Goal: Complete application form: Complete application form

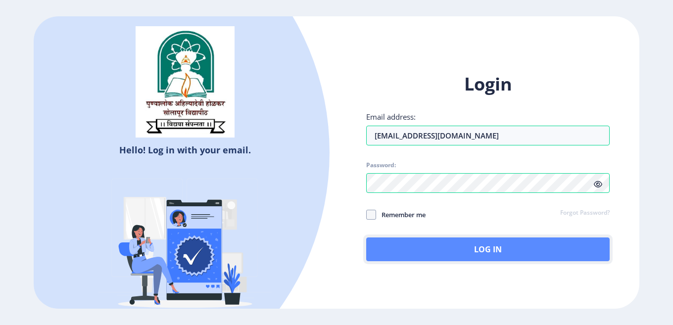
click at [445, 251] on button "Log In" at bounding box center [488, 250] width 244 height 24
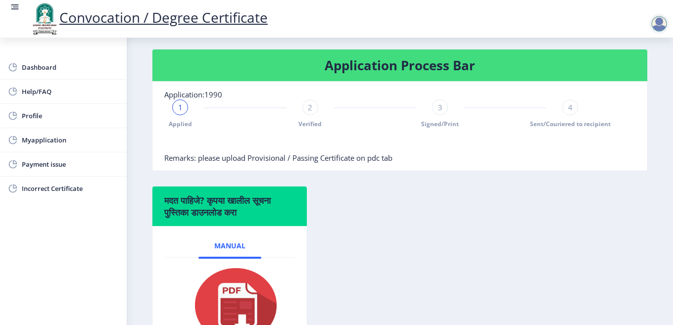
scroll to position [214, 0]
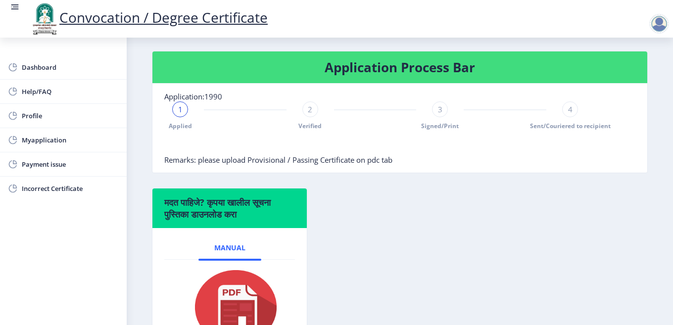
click at [308, 114] on span "2" at bounding box center [310, 109] width 4 height 10
click at [438, 114] on span "3" at bounding box center [440, 109] width 4 height 10
click at [444, 117] on div "3" at bounding box center [440, 110] width 16 height 16
drag, startPoint x: 579, startPoint y: 121, endPoint x: 565, endPoint y: 121, distance: 13.9
click at [577, 121] on div "Applied Verified 3 Signed/Print 4 Sent/Couriered to recipient" at bounding box center [375, 116] width 422 height 29
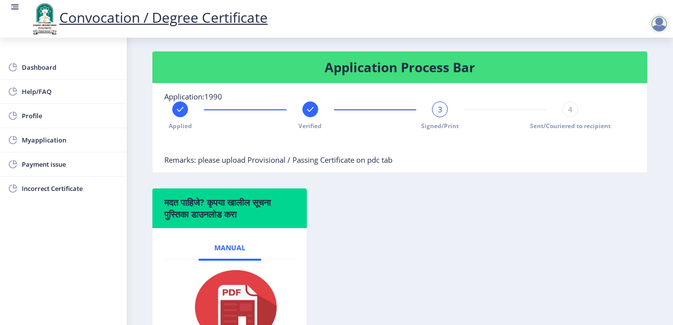
click at [568, 114] on span "4" at bounding box center [570, 109] width 4 height 10
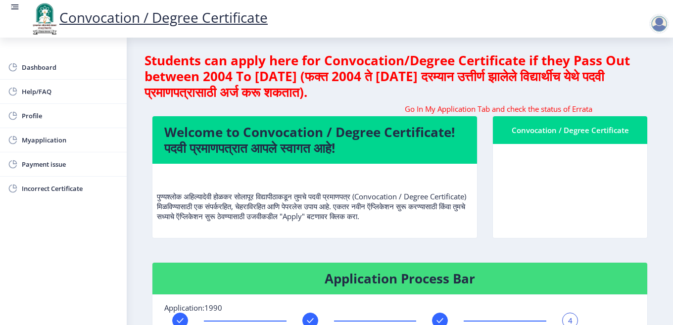
scroll to position [0, 0]
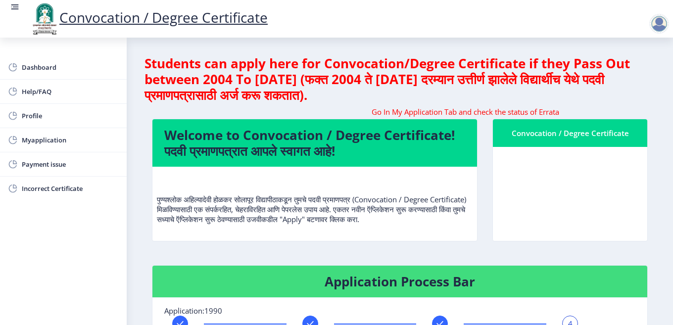
click at [567, 136] on div "Convocation / Degree Certificate" at bounding box center [570, 133] width 131 height 12
click at [309, 154] on h4 "Welcome to Convocation / Degree Certificate! पदवी प्रमाणपत्रात आपले स्वागत आहे!" at bounding box center [314, 143] width 301 height 32
click at [21, 63] on link "Dashboard" at bounding box center [63, 67] width 127 height 24
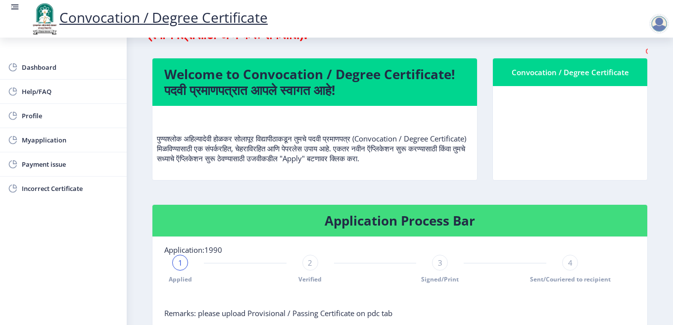
scroll to position [198, 0]
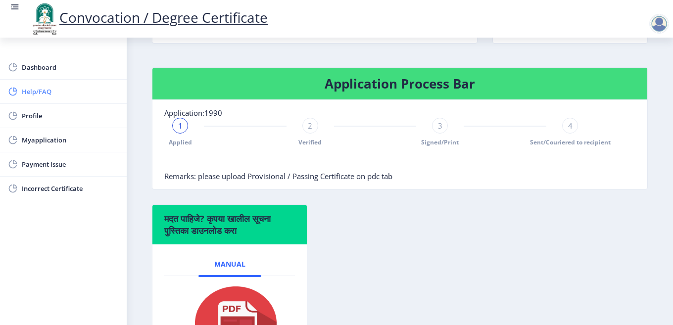
click at [38, 89] on span "Help/FAQ" at bounding box center [70, 92] width 97 height 12
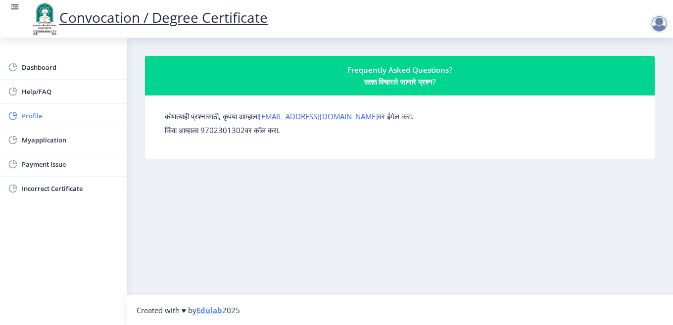
click at [29, 115] on span "Profile" at bounding box center [70, 116] width 97 height 12
select select "[DEMOGRAPHIC_DATA]"
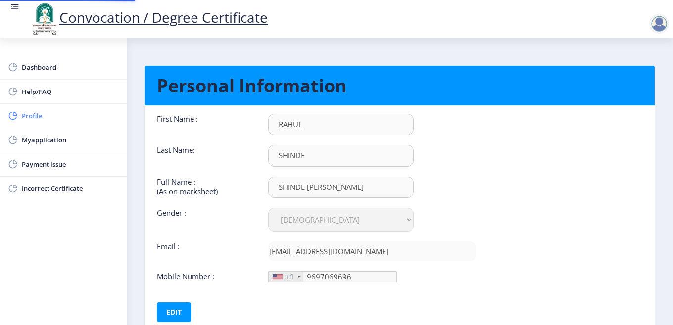
type input "[PHONE_NUMBER]"
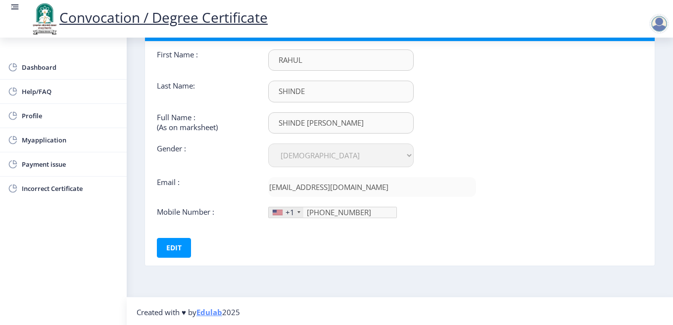
scroll to position [66, 0]
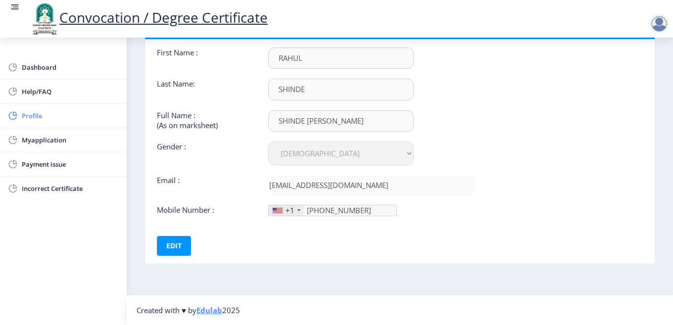
click at [22, 108] on link "Profile" at bounding box center [63, 116] width 127 height 24
click at [33, 137] on span "Myapplication" at bounding box center [70, 140] width 97 height 12
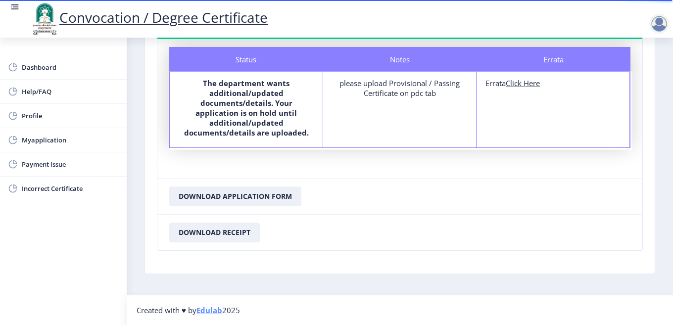
scroll to position [39, 0]
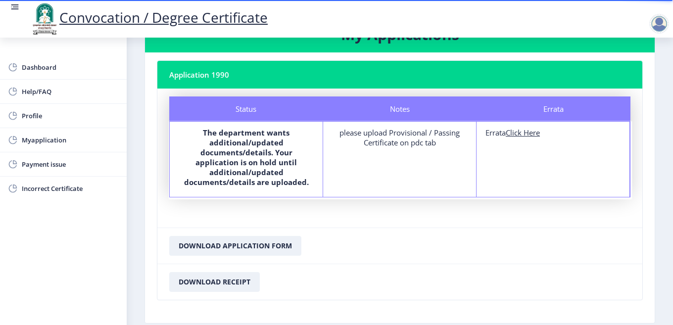
click at [518, 133] on u "Click Here" at bounding box center [523, 133] width 34 height 10
select select
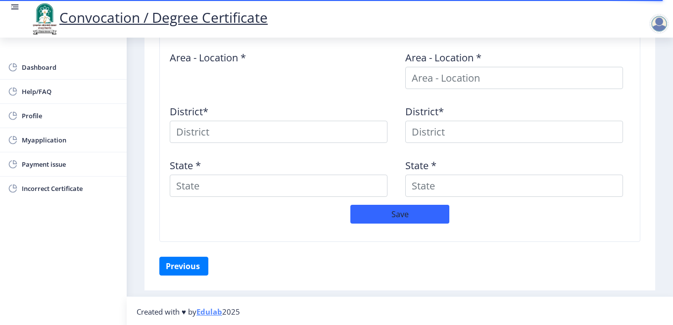
scroll to position [469, 0]
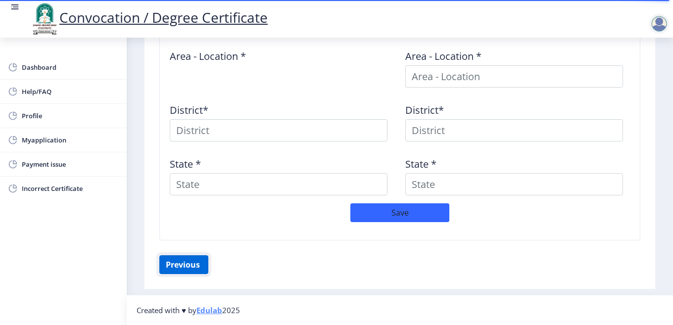
click at [192, 263] on button "Previous ‍" at bounding box center [183, 264] width 49 height 19
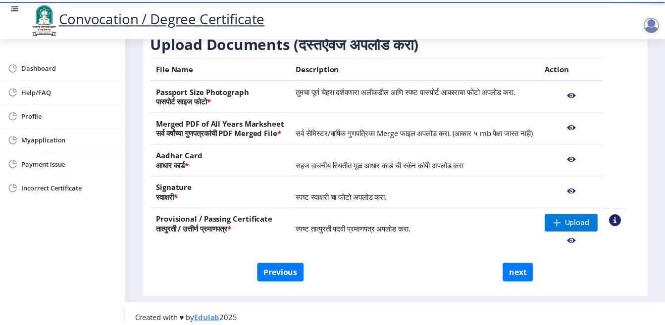
scroll to position [151, 0]
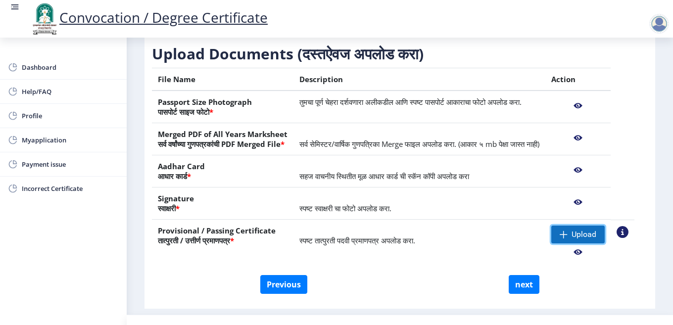
click at [568, 239] on span at bounding box center [564, 235] width 8 height 8
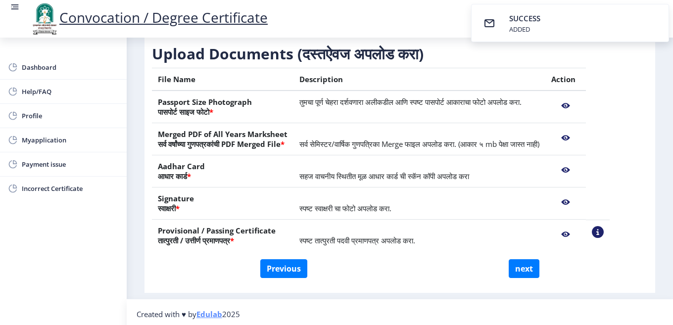
click at [580, 244] on nb-action at bounding box center [566, 235] width 29 height 18
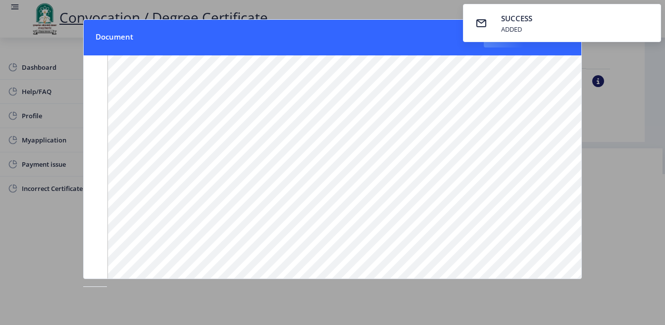
scroll to position [143, 0]
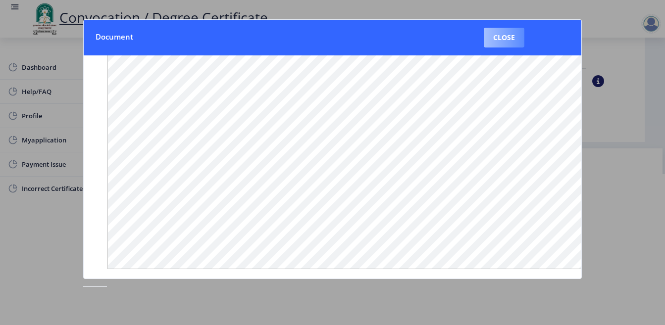
click at [488, 43] on button "Close" at bounding box center [504, 38] width 41 height 20
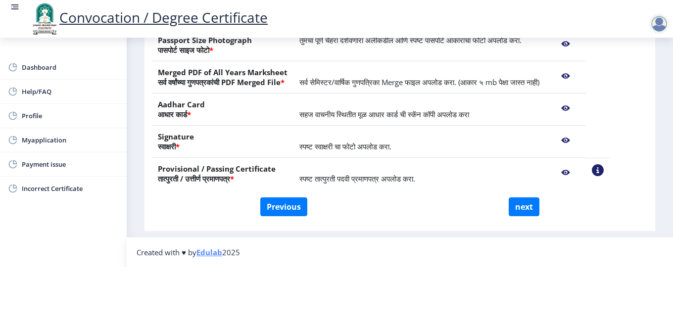
scroll to position [165, 0]
click at [529, 187] on div "File Name Description Action Passport Size Photograph पासपोर्ट साइज फोटो * तुमच…" at bounding box center [381, 102] width 458 height 192
click at [523, 202] on button "next" at bounding box center [524, 207] width 31 height 19
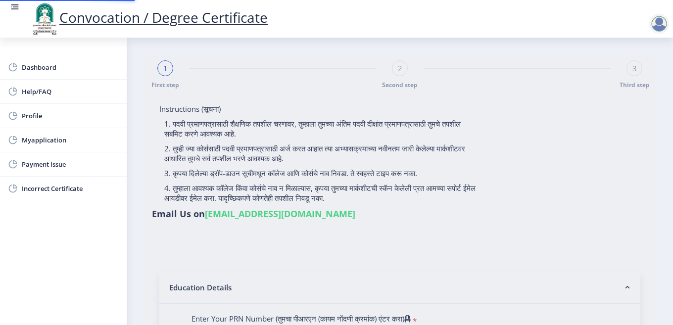
select select
type input "SHINDE [PERSON_NAME]"
type input "[PERSON_NAME]"
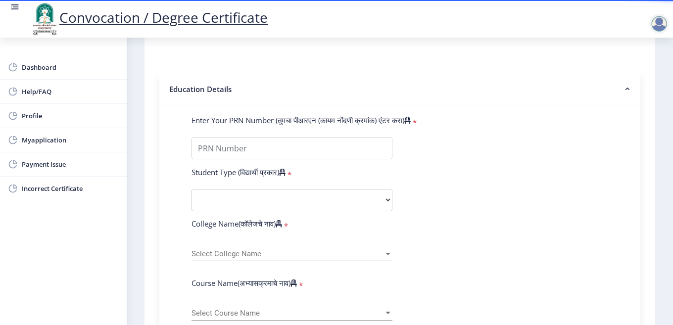
scroll to position [195, 0]
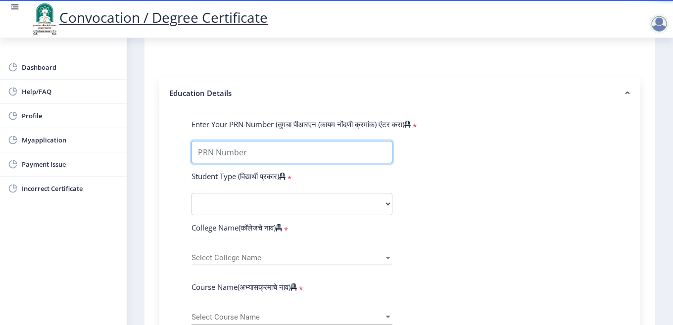
click at [239, 149] on input "Enter Your PRN Number (तुमचा पीआरएन (कायम नोंदणी क्रमांक) एंटर करा)" at bounding box center [292, 152] width 201 height 22
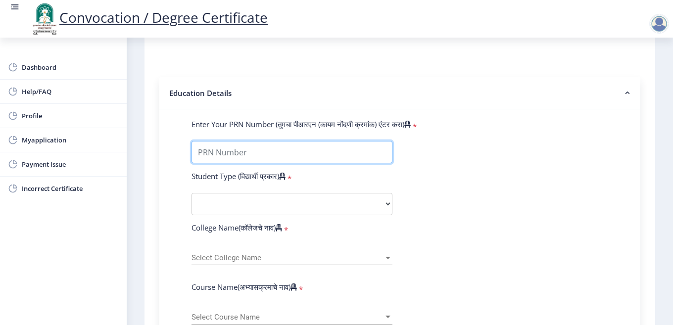
click at [219, 152] on input "Enter Your PRN Number (तुमचा पीआरएन (कायम नोंदणी क्रमांक) एंटर करा)" at bounding box center [292, 152] width 201 height 22
type input "201403250004005"
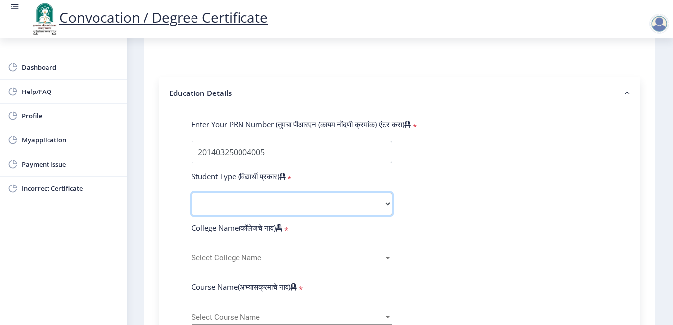
click at [271, 209] on select "Select Student Type Regular External" at bounding box center [292, 204] width 201 height 22
select select "Regular"
click at [192, 193] on select "Select Student Type Regular External" at bounding box center [292, 204] width 201 height 22
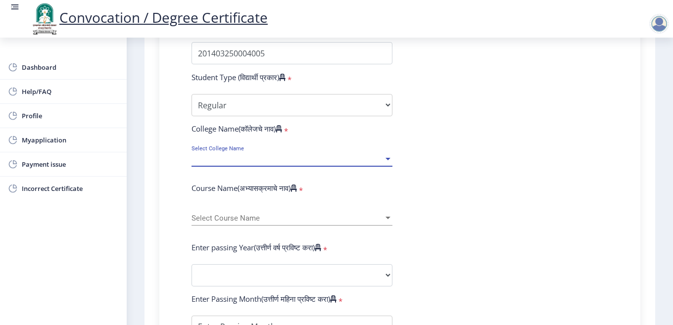
click at [250, 159] on span "Select College Name" at bounding box center [288, 159] width 192 height 8
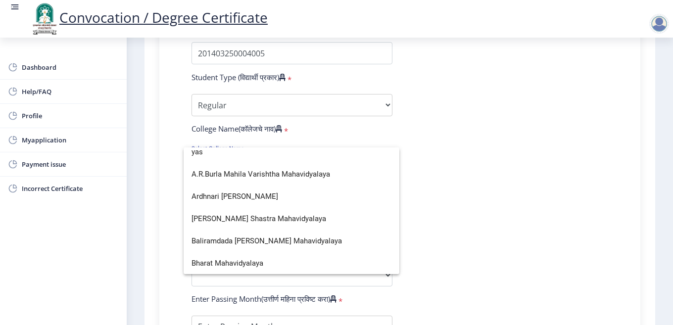
scroll to position [0, 0]
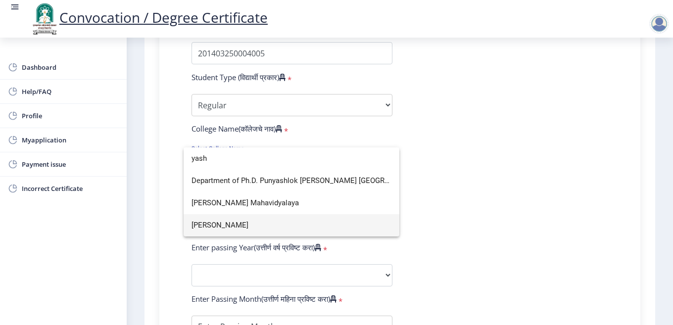
type input "yash"
click at [267, 226] on span "[PERSON_NAME]" at bounding box center [292, 225] width 200 height 22
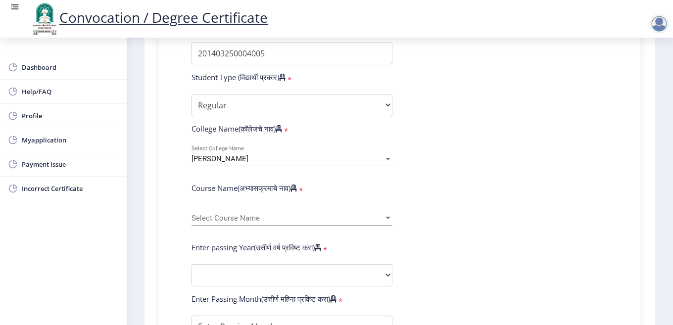
click at [511, 196] on form "Enter Your PRN Number (तुमचा पीआरएन (कायम नोंदणी क्रमांक) एंटर करा) * Student T…" at bounding box center [400, 282] width 432 height 525
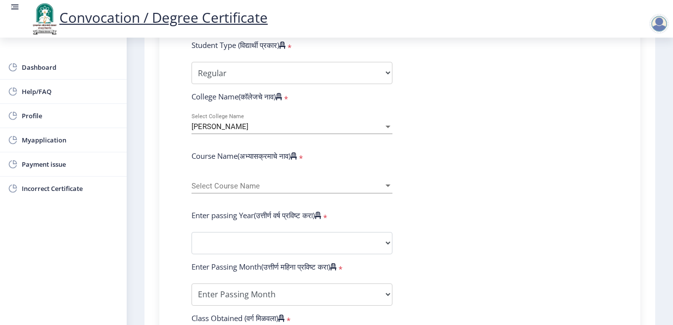
scroll to position [343, 0]
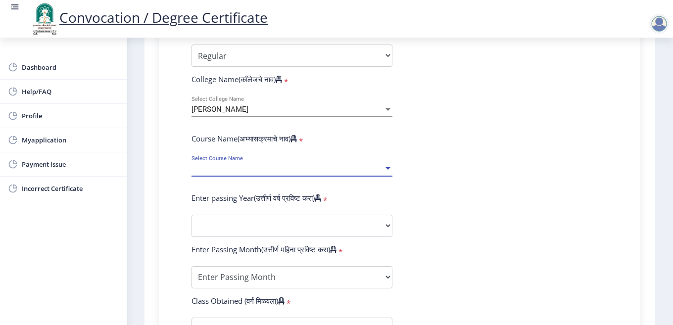
click at [384, 170] on div at bounding box center [388, 169] width 9 height 8
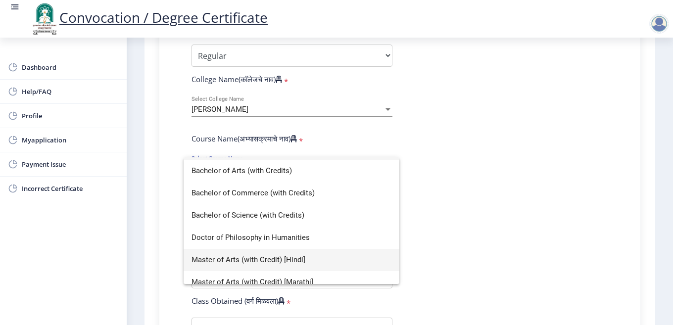
scroll to position [0, 0]
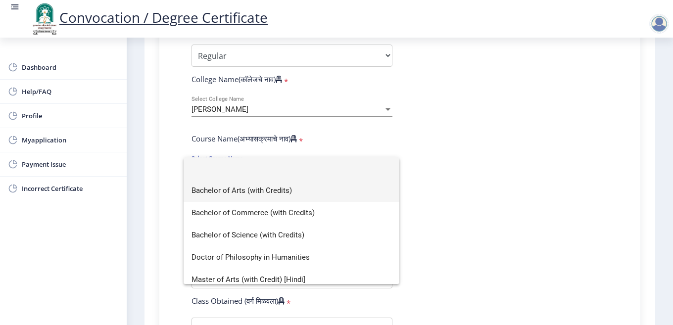
click at [275, 192] on span "Bachelor of Arts (with Credits)" at bounding box center [292, 191] width 200 height 22
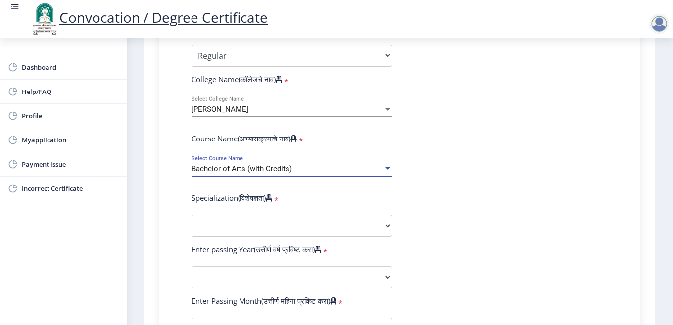
click at [497, 165] on form "Enter Your PRN Number (तुमचा पीआरएन (कायम नोंदणी क्रमांक) एंटर करा) * Student T…" at bounding box center [400, 259] width 432 height 576
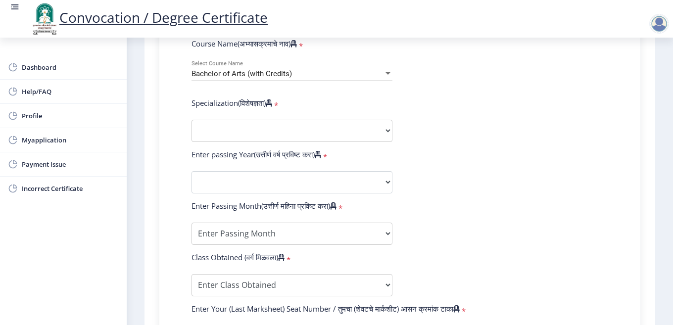
scroll to position [442, 0]
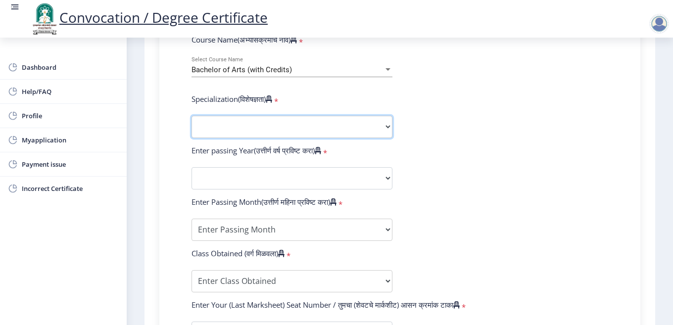
click at [276, 123] on select "Specialization English Geography Hindi Marathi Music Sanskrit Urdu Ancient Indi…" at bounding box center [292, 127] width 201 height 22
select select "Geography"
click at [192, 116] on select "Specialization English Geography Hindi Marathi Music Sanskrit Urdu Ancient Indi…" at bounding box center [292, 127] width 201 height 22
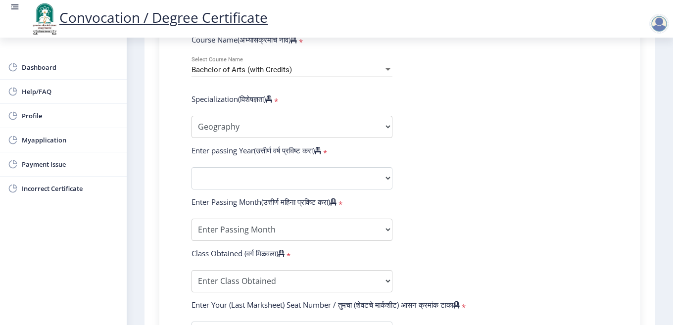
click at [536, 135] on form "Enter Your PRN Number (तुमचा पीआरएन (कायम नोंदणी क्रमांक) एंटर करा) * Student T…" at bounding box center [400, 160] width 432 height 576
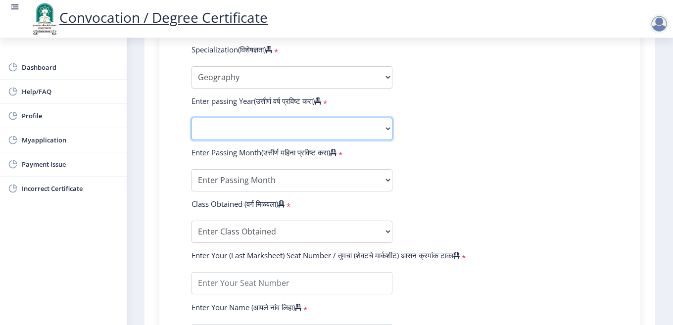
click at [312, 128] on select "2025 2024 2023 2022 2021 2020 2019 2018 2017 2016 2015 2014 2013 2012 2011 2010…" at bounding box center [292, 129] width 201 height 22
select select "2017"
click at [192, 118] on select "2025 2024 2023 2022 2021 2020 2019 2018 2017 2016 2015 2014 2013 2012 2011 2010…" at bounding box center [292, 129] width 201 height 22
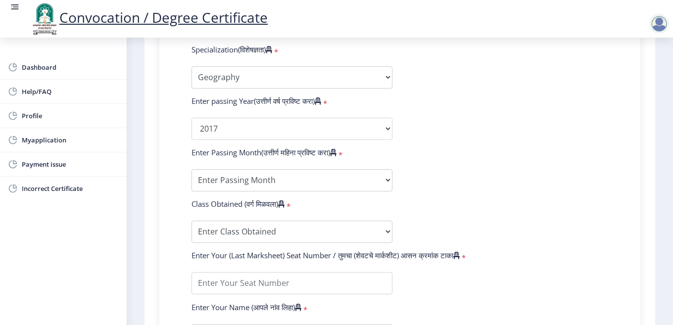
click at [475, 164] on form "Enter Your PRN Number (तुमचा पीआरएन (कायम नोंदणी क्रमांक) एंटर करा) * Student T…" at bounding box center [400, 110] width 432 height 576
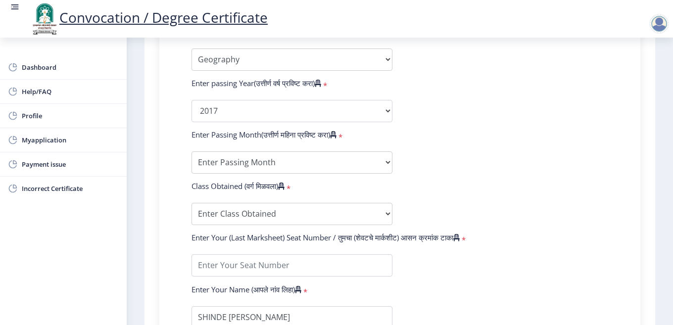
scroll to position [541, 0]
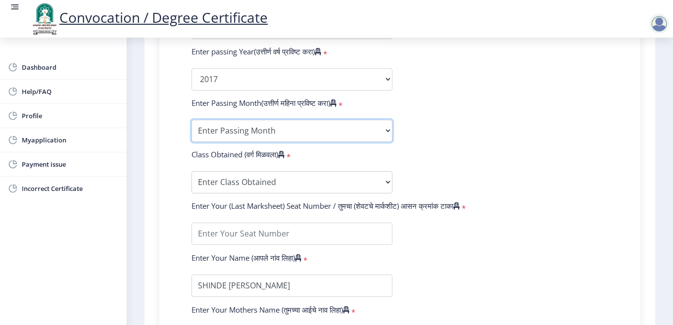
click at [330, 124] on select "Enter Passing Month March April May October November December" at bounding box center [292, 131] width 201 height 22
select select "April"
click at [192, 120] on select "Enter Passing Month March April May October November December" at bounding box center [292, 131] width 201 height 22
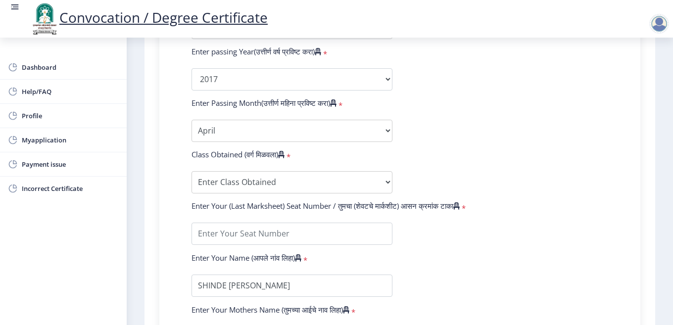
click at [508, 125] on form "Enter Your PRN Number (तुमचा पीआरएन (कायम नोंदणी क्रमांक) एंटर करा) * Student T…" at bounding box center [400, 61] width 432 height 576
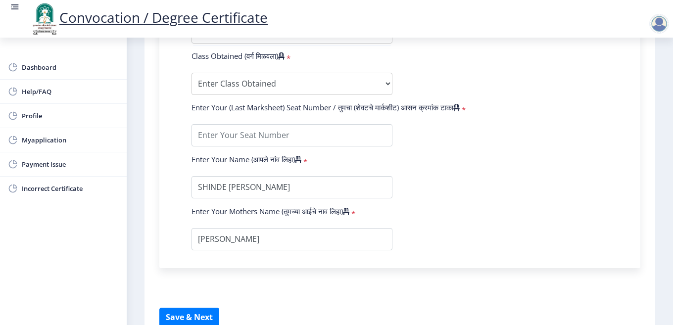
scroll to position [640, 0]
click at [271, 75] on select "Enter Class Obtained FIRST CLASS WITH DISTINCTION FIRST CLASS HIGHER SECOND CLA…" at bounding box center [292, 83] width 201 height 22
select select "PASS CLASS"
click at [192, 72] on select "Enter Class Obtained FIRST CLASS WITH DISTINCTION FIRST CLASS HIGHER SECOND CLA…" at bounding box center [292, 83] width 201 height 22
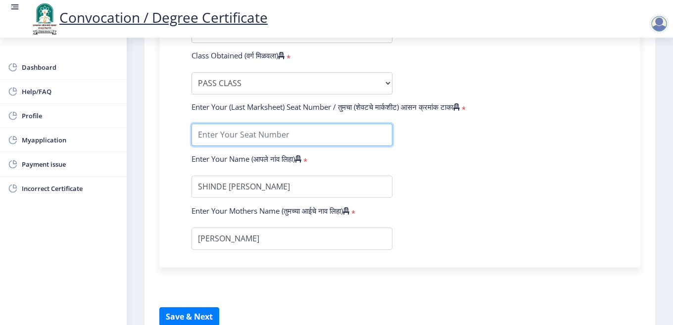
click at [268, 136] on input "textarea" at bounding box center [292, 135] width 201 height 22
type input "186180"
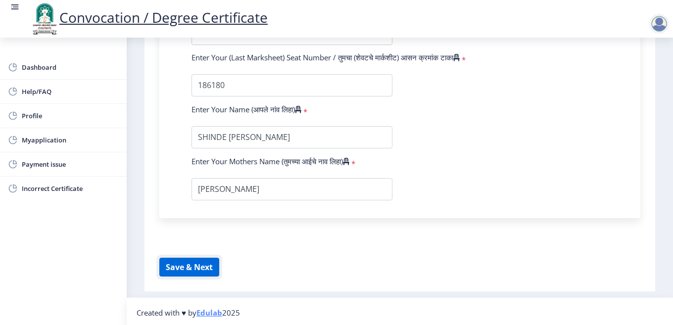
click at [193, 263] on button "Save & Next" at bounding box center [189, 267] width 60 height 19
select select
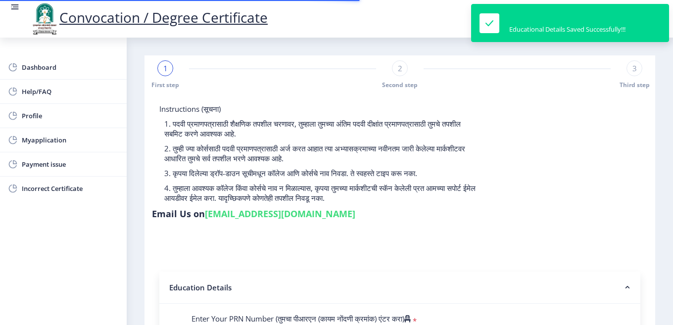
type input "201403250004005"
select select "Regular"
select select "2017"
select select "April"
select select "PASS CLASS"
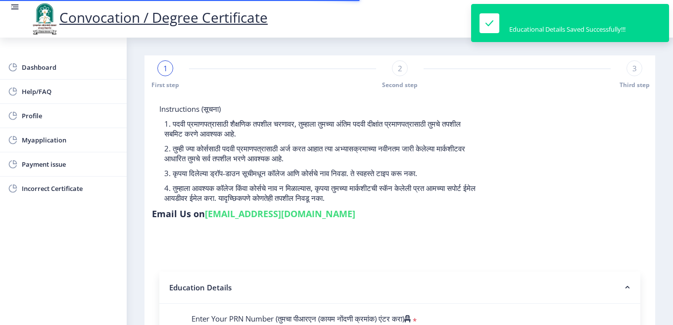
type input "186180"
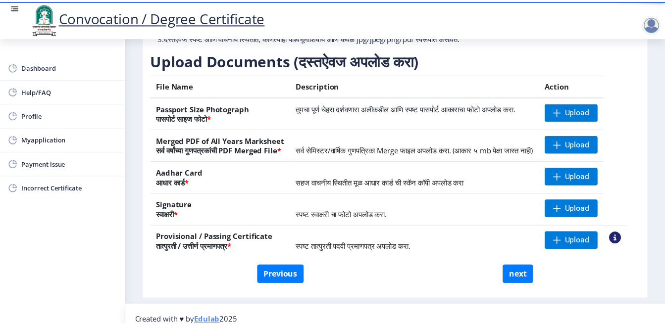
scroll to position [149, 0]
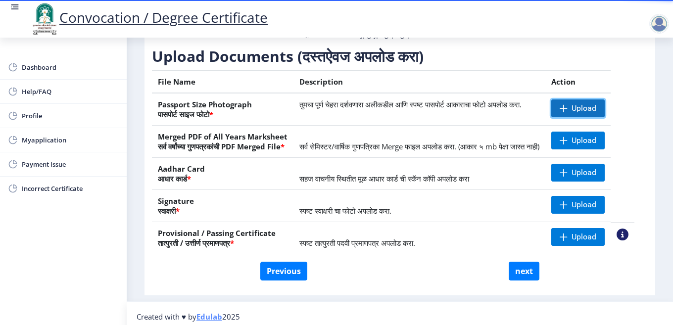
click at [587, 113] on span "Upload" at bounding box center [584, 108] width 25 height 10
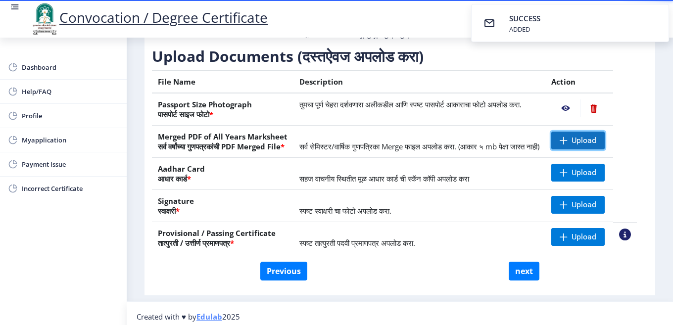
click at [594, 150] on span "Upload" at bounding box center [578, 141] width 53 height 18
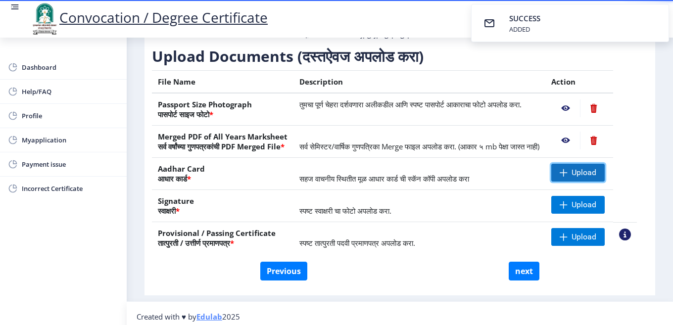
click at [592, 178] on span "Upload" at bounding box center [584, 173] width 25 height 10
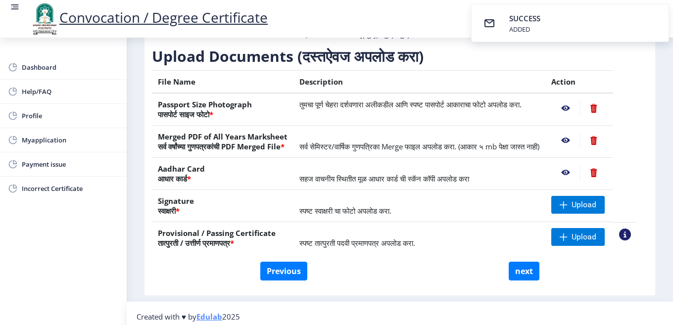
click at [574, 182] on nb-action at bounding box center [566, 173] width 29 height 18
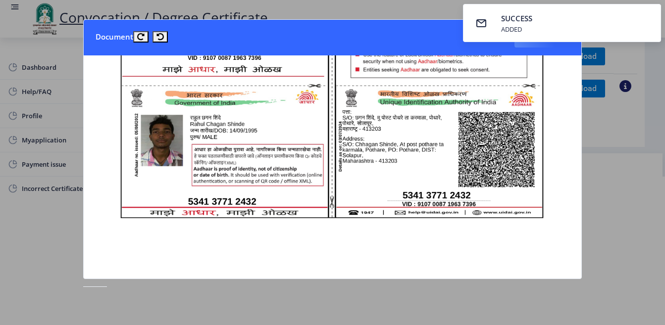
scroll to position [423, 0]
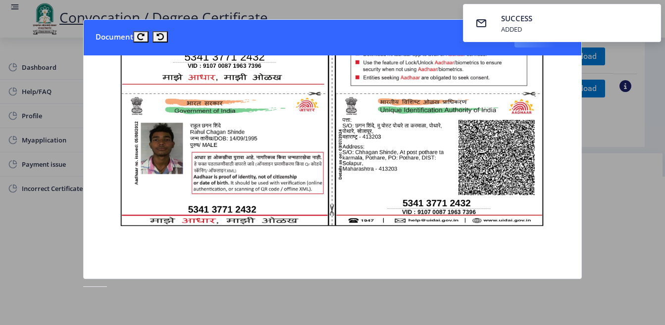
click at [544, 44] on nb-toastr-container "SUCCESS ADDED" at bounding box center [562, 23] width 206 height 46
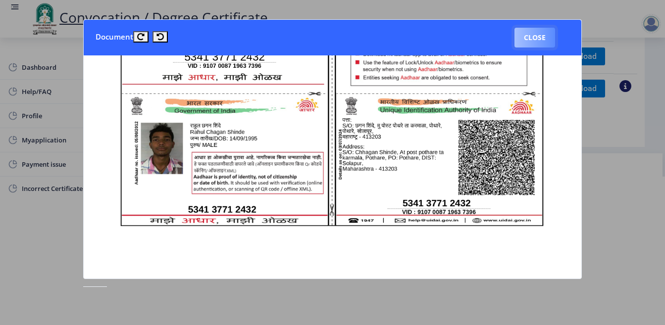
click at [538, 40] on button "Close" at bounding box center [534, 38] width 41 height 20
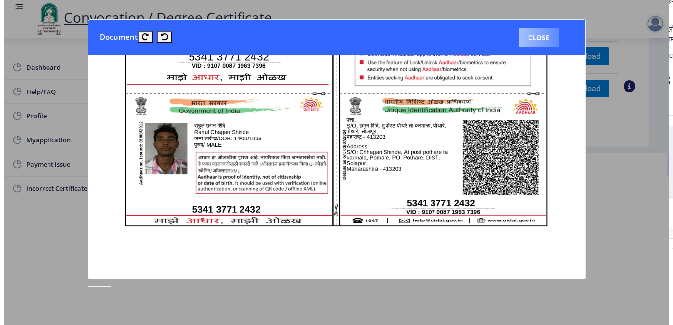
scroll to position [88, 0]
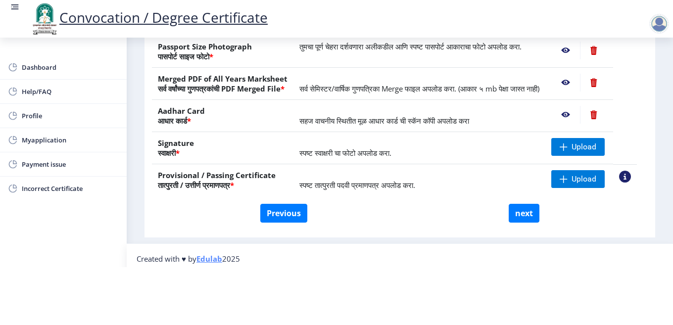
click at [598, 254] on html "Convocation / Degree Certificate Dashboard Help/FAQ Profile Myapplication Payme…" at bounding box center [336, 104] width 673 height 325
click at [579, 146] on span "Upload" at bounding box center [578, 147] width 53 height 18
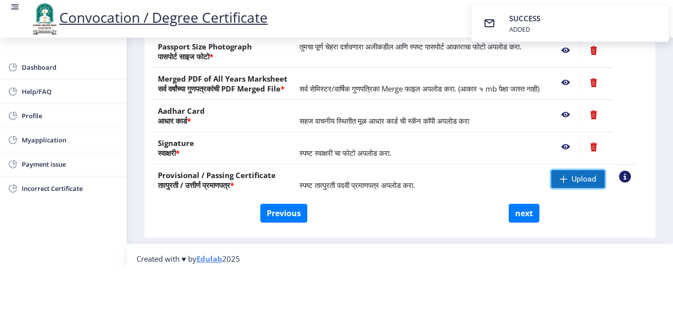
click at [578, 175] on span "Upload" at bounding box center [578, 179] width 53 height 18
click at [525, 212] on button "next" at bounding box center [524, 213] width 31 height 19
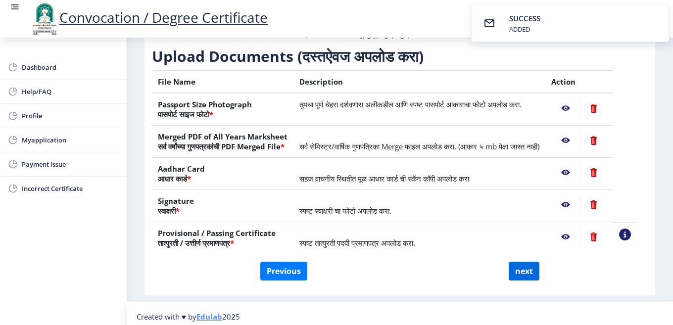
select select
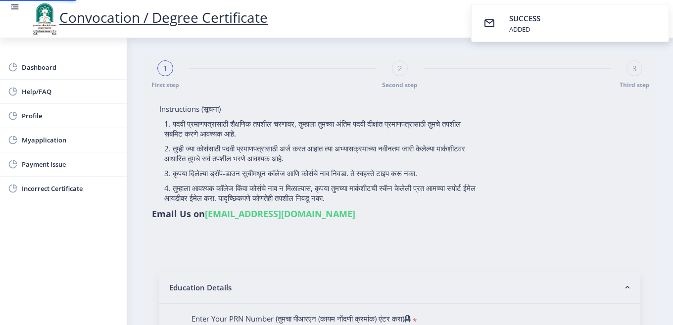
select select
type input "201403250004005"
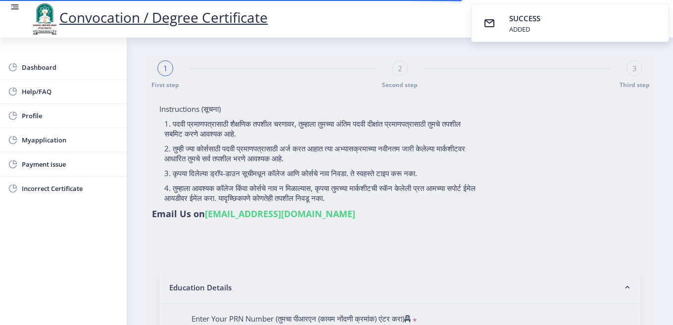
select select "Regular"
select select "2017"
select select "April"
select select "PASS CLASS"
type input "186180"
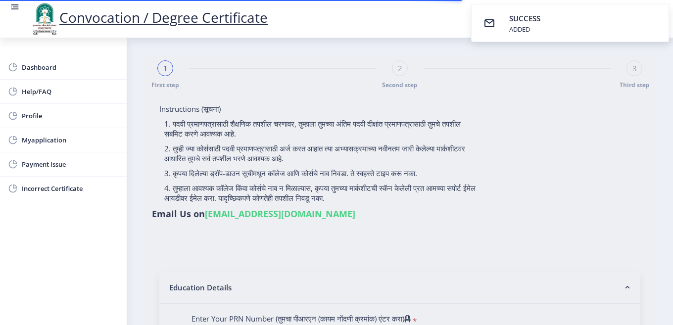
select select "Geography"
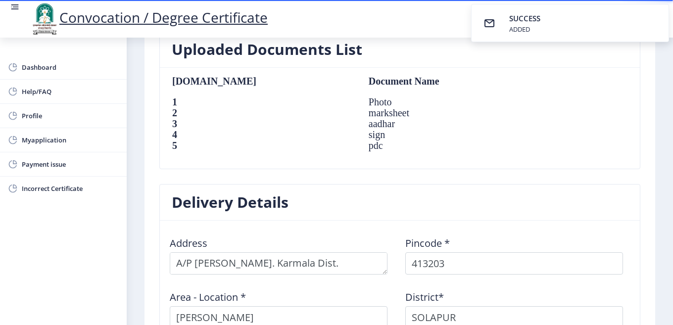
scroll to position [860, 0]
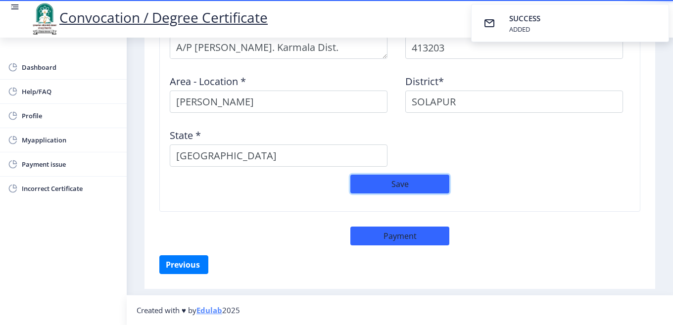
click at [402, 183] on button "Save" at bounding box center [400, 184] width 99 height 19
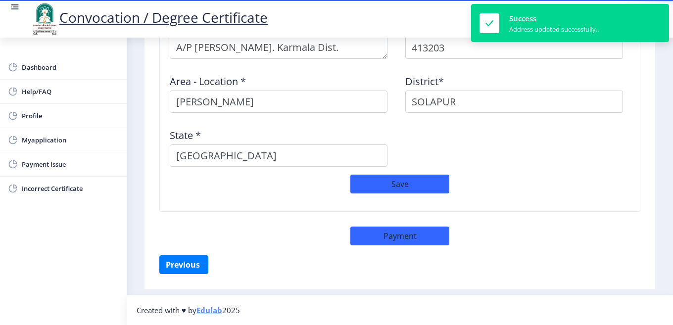
click at [465, 258] on div "Previous ‍" at bounding box center [399, 264] width 481 height 19
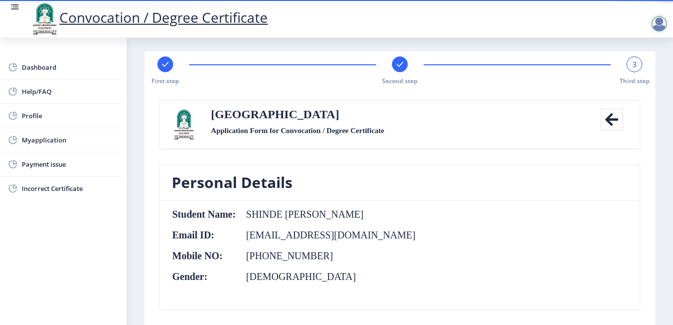
scroll to position [0, 0]
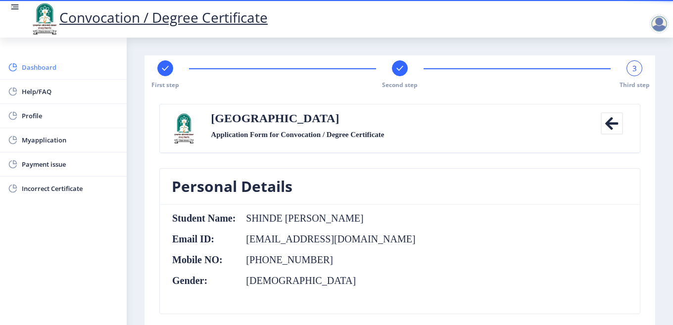
click at [41, 62] on span "Dashboard" at bounding box center [70, 67] width 97 height 12
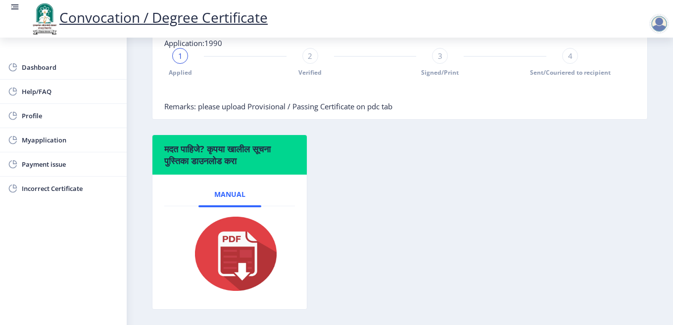
scroll to position [203, 0]
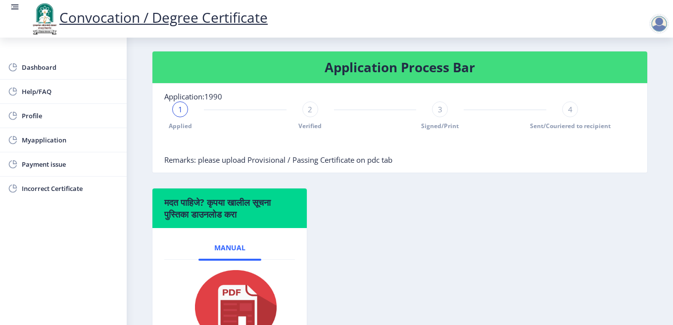
click at [302, 165] on span "Remarks: please upload Provisional / Passing Certificate on pdc tab" at bounding box center [278, 160] width 228 height 10
click at [306, 127] on div "2 Verified" at bounding box center [311, 116] width 16 height 29
click at [448, 119] on div "Applied 2 Verified 3 Signed/Print 4 Sent/Couriered to recipient" at bounding box center [375, 116] width 422 height 29
click at [439, 114] on span "3" at bounding box center [440, 109] width 4 height 10
click at [568, 114] on span "4" at bounding box center [570, 109] width 4 height 10
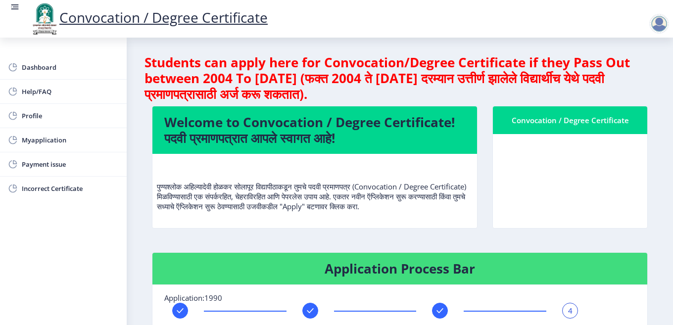
scroll to position [0, 0]
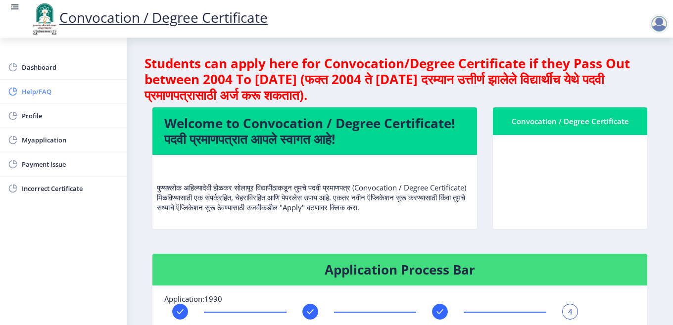
click at [38, 87] on span "Help/FAQ" at bounding box center [70, 92] width 97 height 12
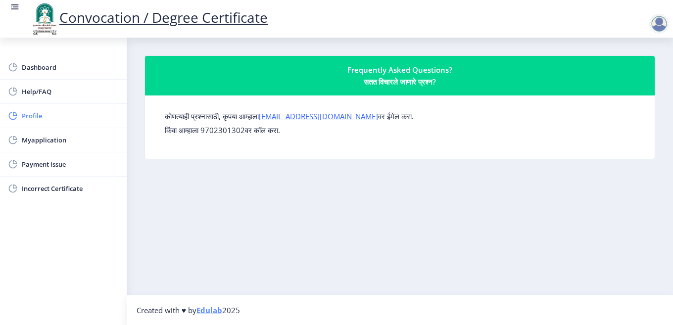
click at [39, 116] on span "Profile" at bounding box center [70, 116] width 97 height 12
select select
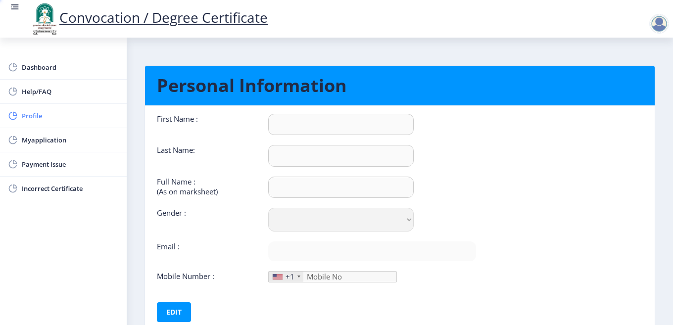
type input "RAHUL"
type input "SHINDE"
type input "SHINDE [PERSON_NAME]"
select select "[DEMOGRAPHIC_DATA]"
type input "[EMAIL_ADDRESS][DOMAIN_NAME]"
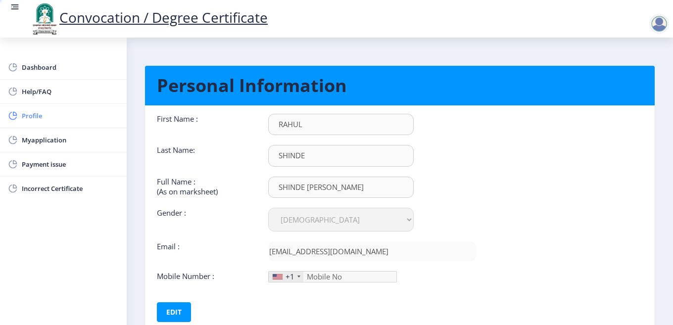
type input "9697069696"
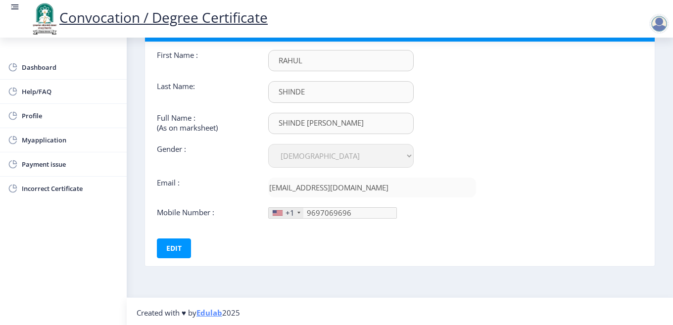
scroll to position [66, 0]
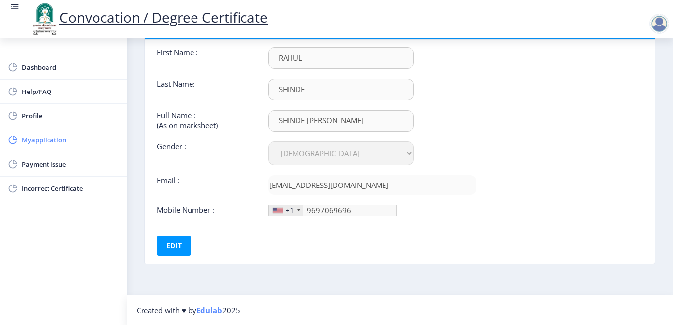
click at [30, 133] on link "Myapplication" at bounding box center [63, 140] width 127 height 24
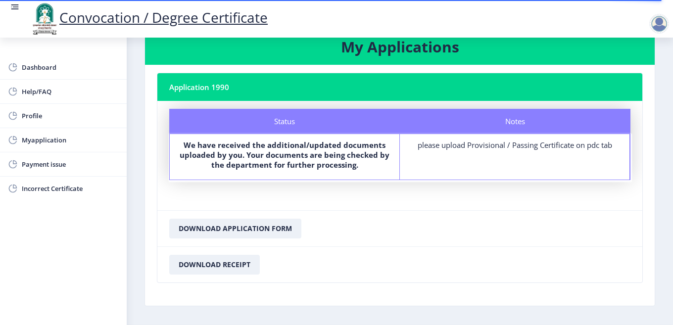
scroll to position [9, 0]
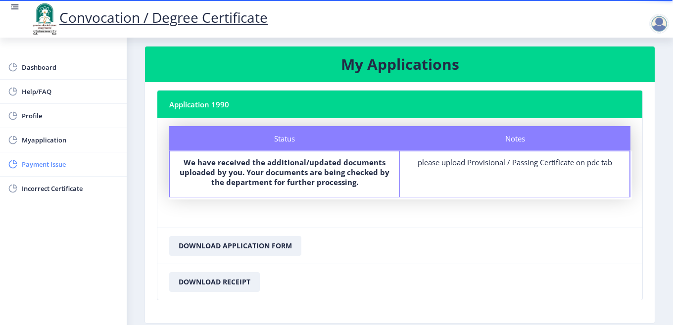
click at [49, 162] on span "Payment issue" at bounding box center [70, 164] width 97 height 12
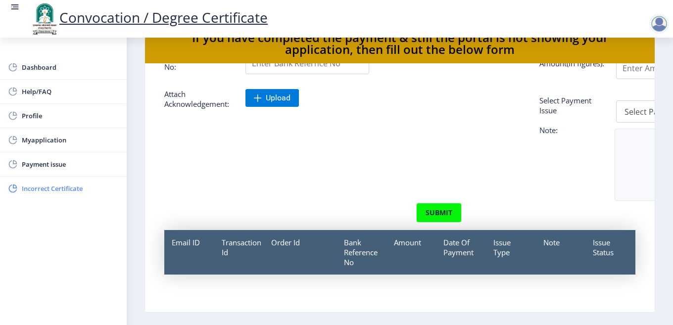
scroll to position [50, 0]
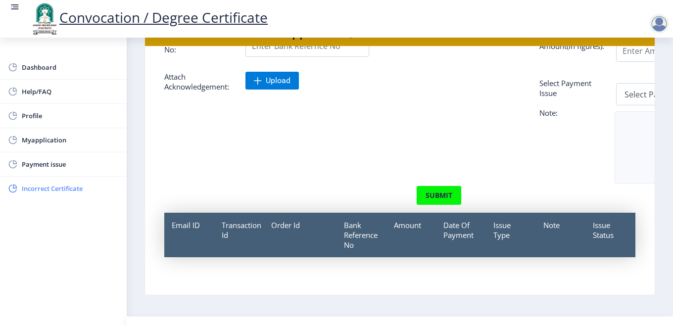
click at [40, 187] on span "Incorrect Certificate" at bounding box center [70, 189] width 97 height 12
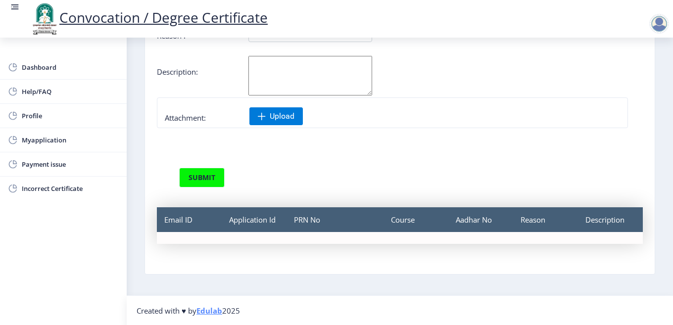
scroll to position [71, 0]
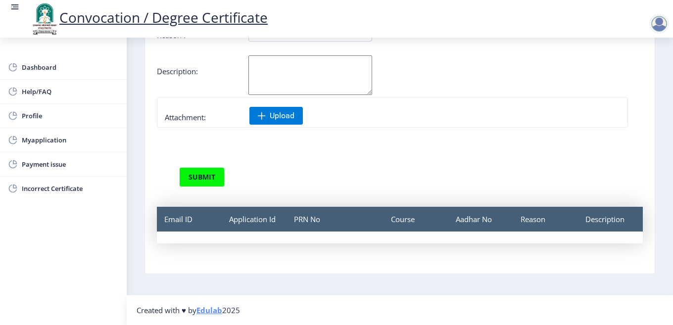
click at [244, 256] on nb-card-body "Applicant Email Id : [EMAIL_ADDRESS][DOMAIN_NAME] Application id : 1990 Aadhar …" at bounding box center [400, 143] width 510 height 260
click at [324, 243] on div "PRN No" at bounding box center [335, 238] width 97 height 12
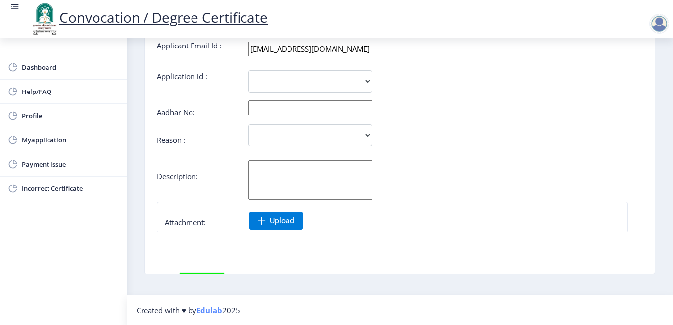
scroll to position [0, 0]
click at [44, 62] on span "Dashboard" at bounding box center [70, 67] width 97 height 12
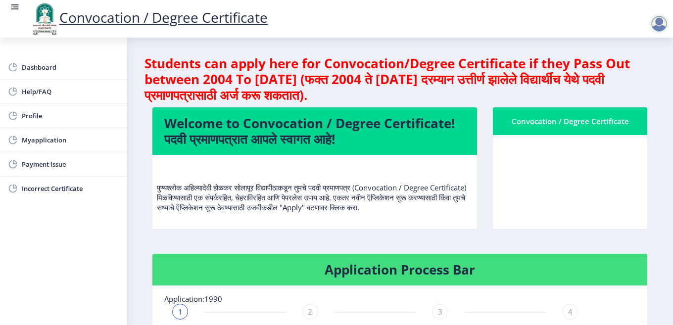
click at [664, 23] on div at bounding box center [660, 24] width 20 height 20
click at [636, 76] on span "Log out" at bounding box center [633, 77] width 63 height 12
